Goal: Task Accomplishment & Management: Manage account settings

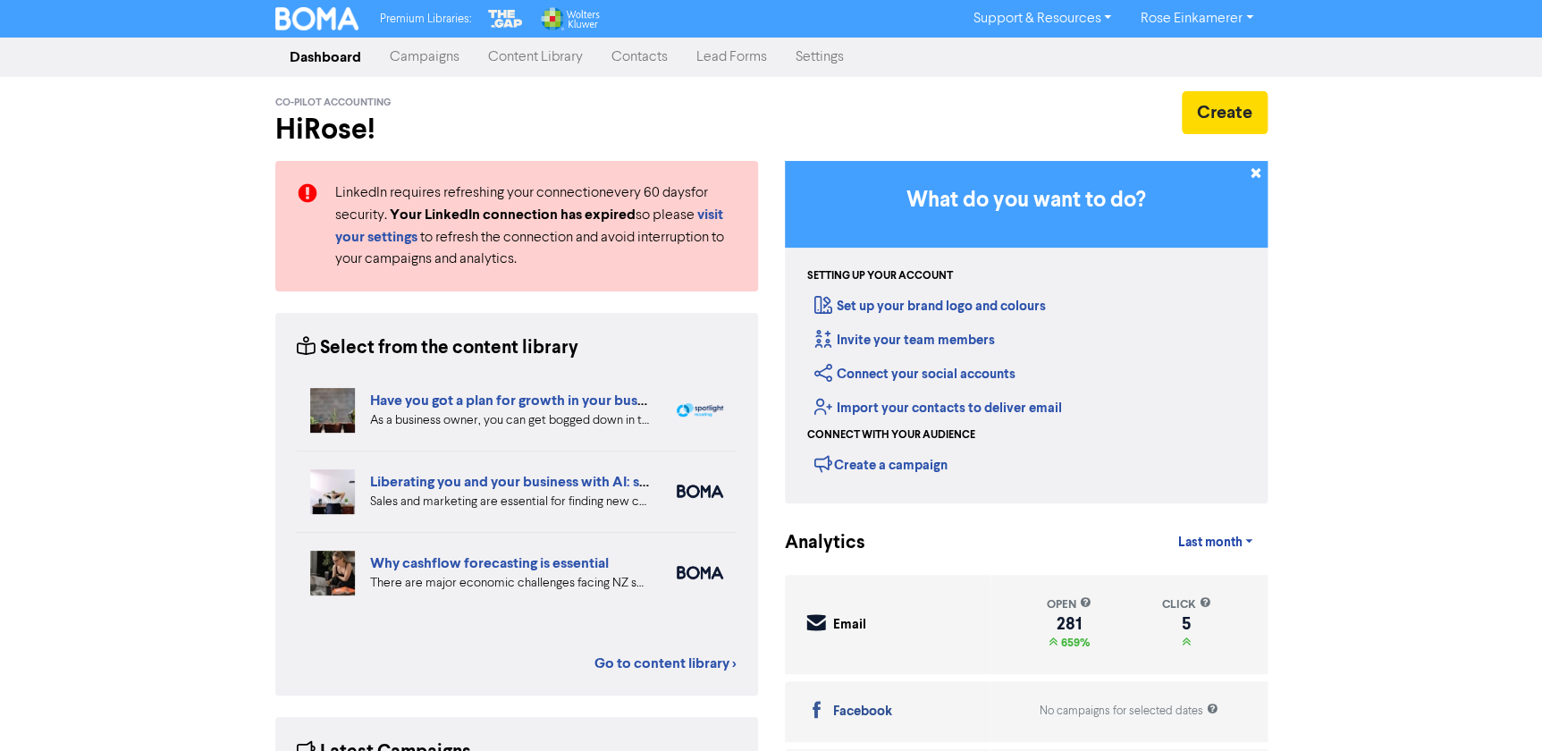
click at [625, 56] on link "Contacts" at bounding box center [639, 57] width 85 height 36
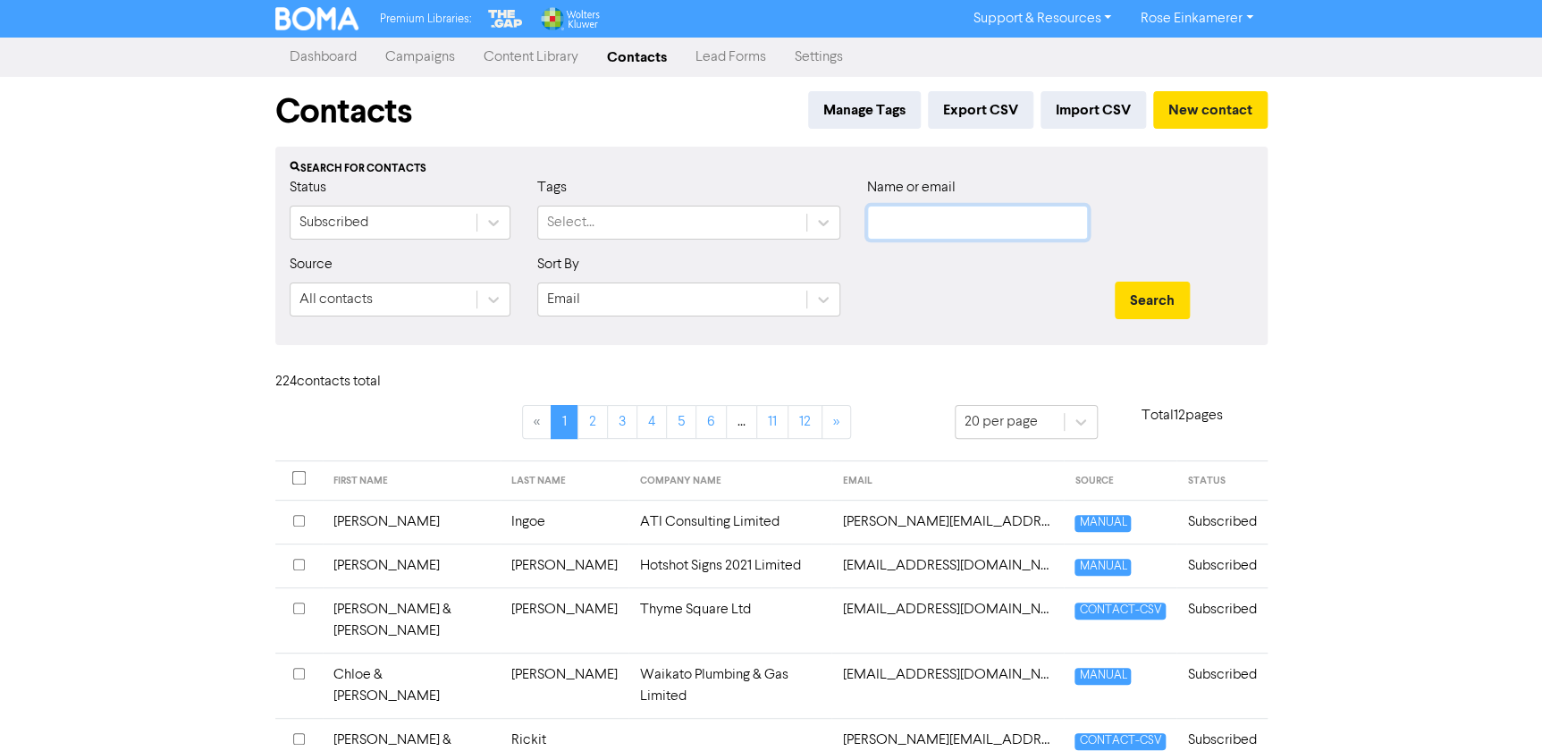
click at [918, 224] on input "text" at bounding box center [977, 223] width 221 height 34
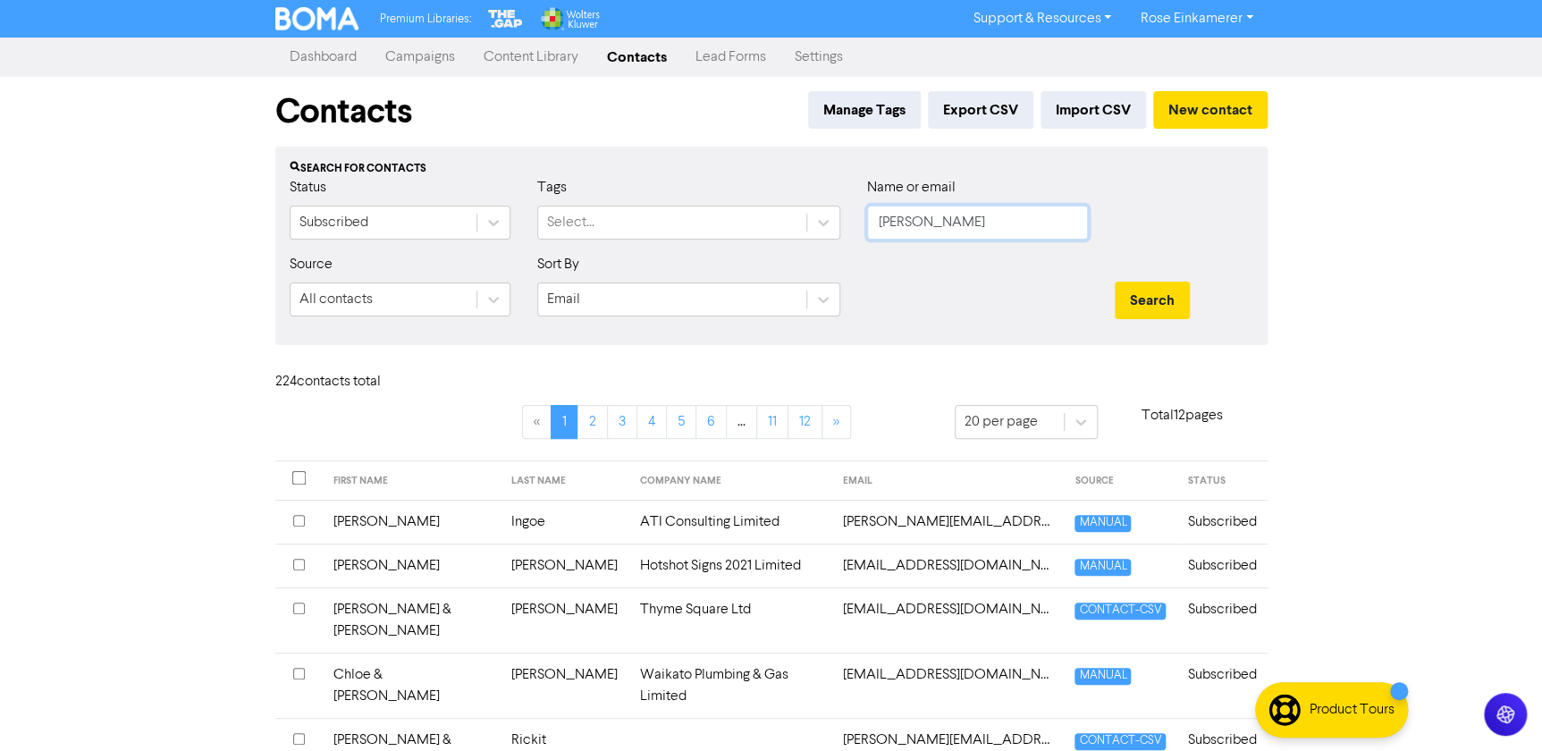
type input "[PERSON_NAME]"
click at [1115, 282] on button "Search" at bounding box center [1152, 301] width 75 height 38
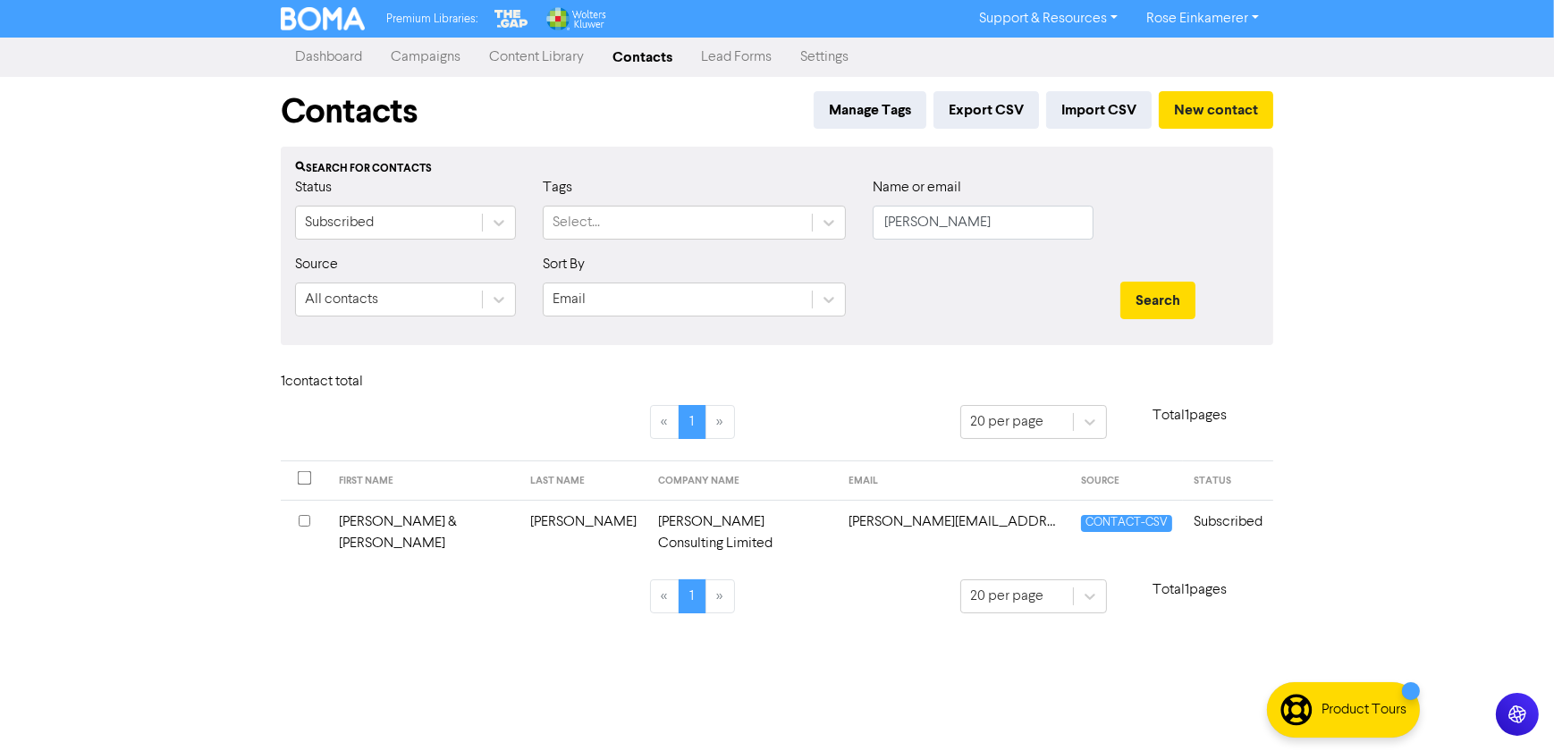
click at [838, 521] on td "[PERSON_NAME][EMAIL_ADDRESS][DOMAIN_NAME]" at bounding box center [954, 532] width 232 height 65
